Goal: Navigation & Orientation: Find specific page/section

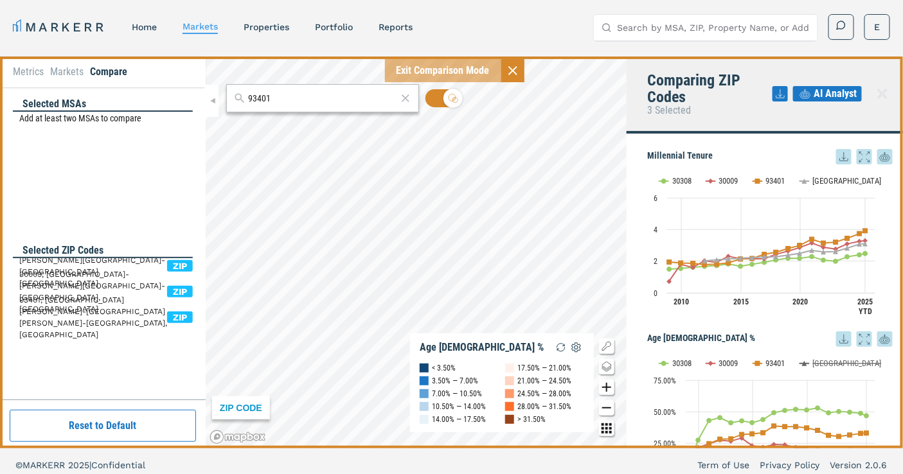
scroll to position [143, 0]
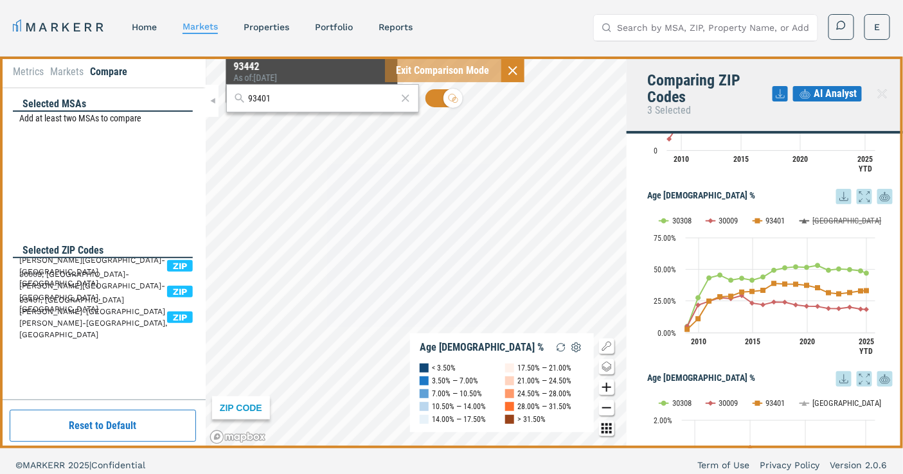
click at [30, 73] on li "Metrics" at bounding box center [28, 71] width 31 height 15
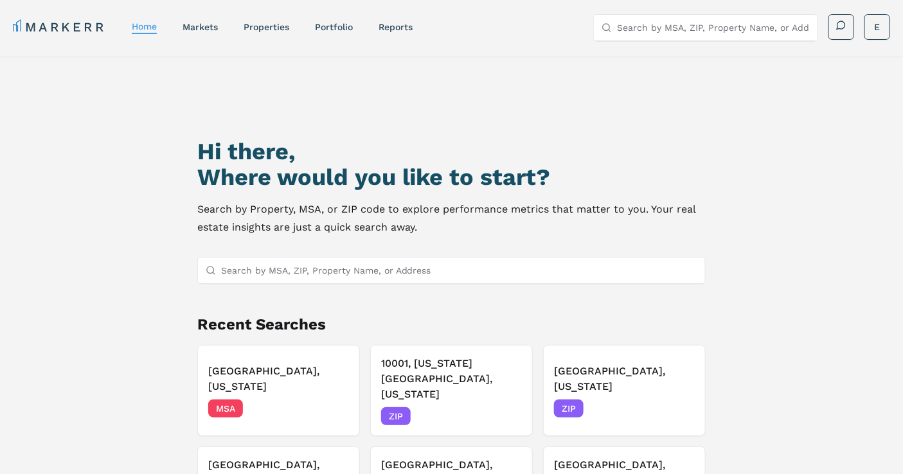
click at [686, 20] on input "Search by MSA, ZIP, Property Name, or Address" at bounding box center [713, 28] width 193 height 26
